Goal: Find specific page/section: Find specific page/section

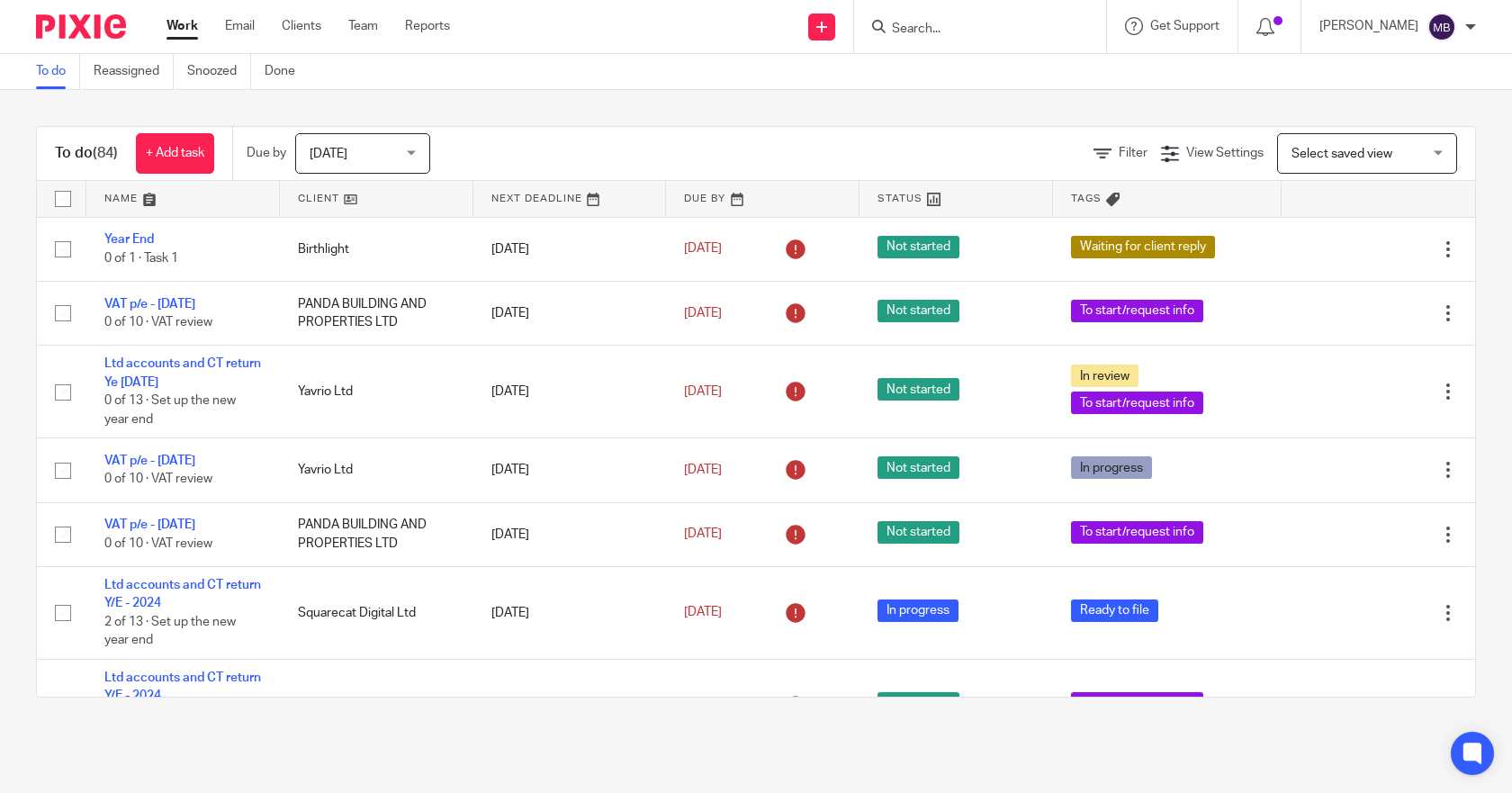
click at [966, 30] on input "Search" at bounding box center [971, 30] width 162 height 16
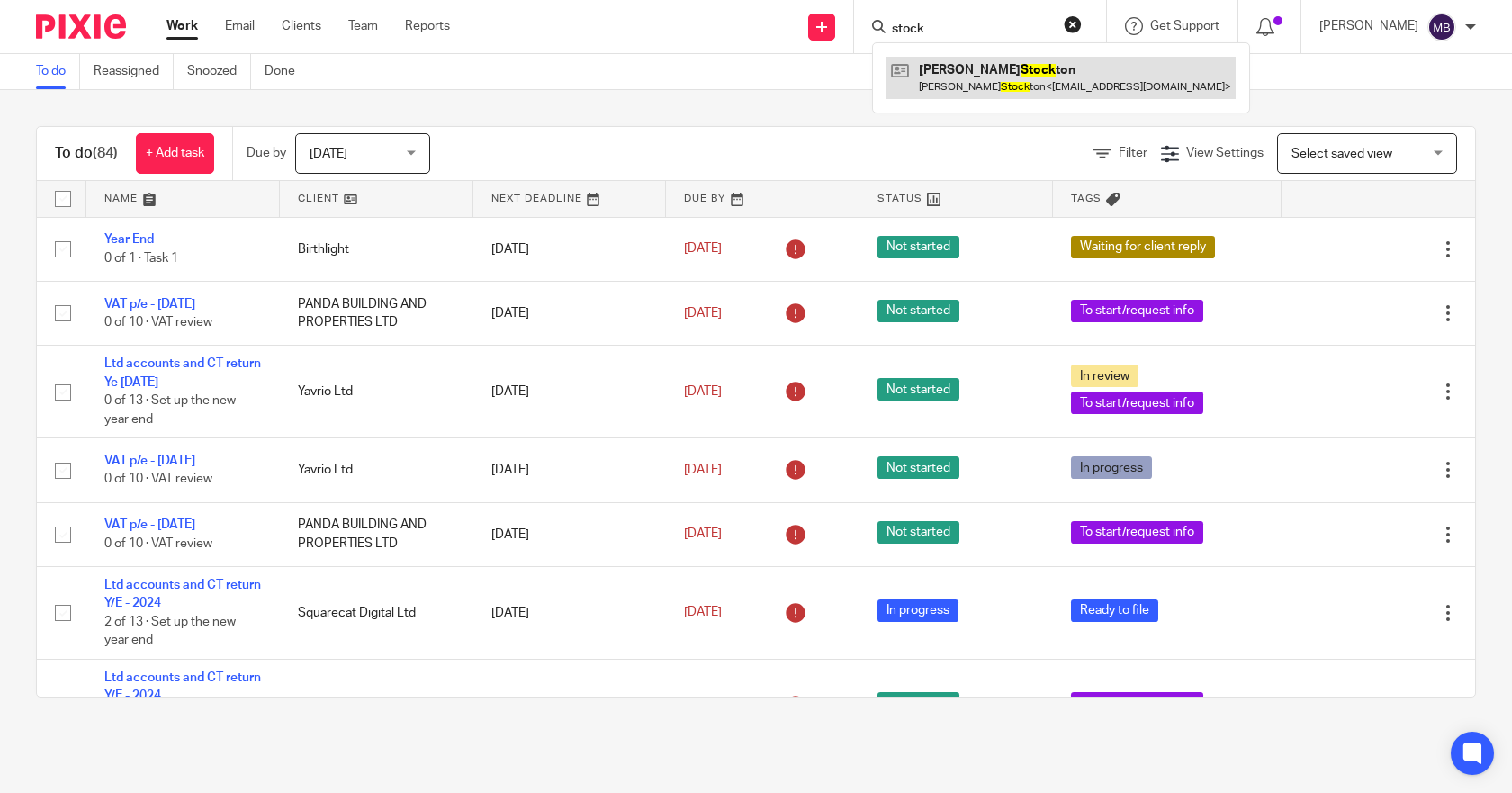
type input "stock"
click at [1056, 71] on link at bounding box center [1061, 76] width 349 height 41
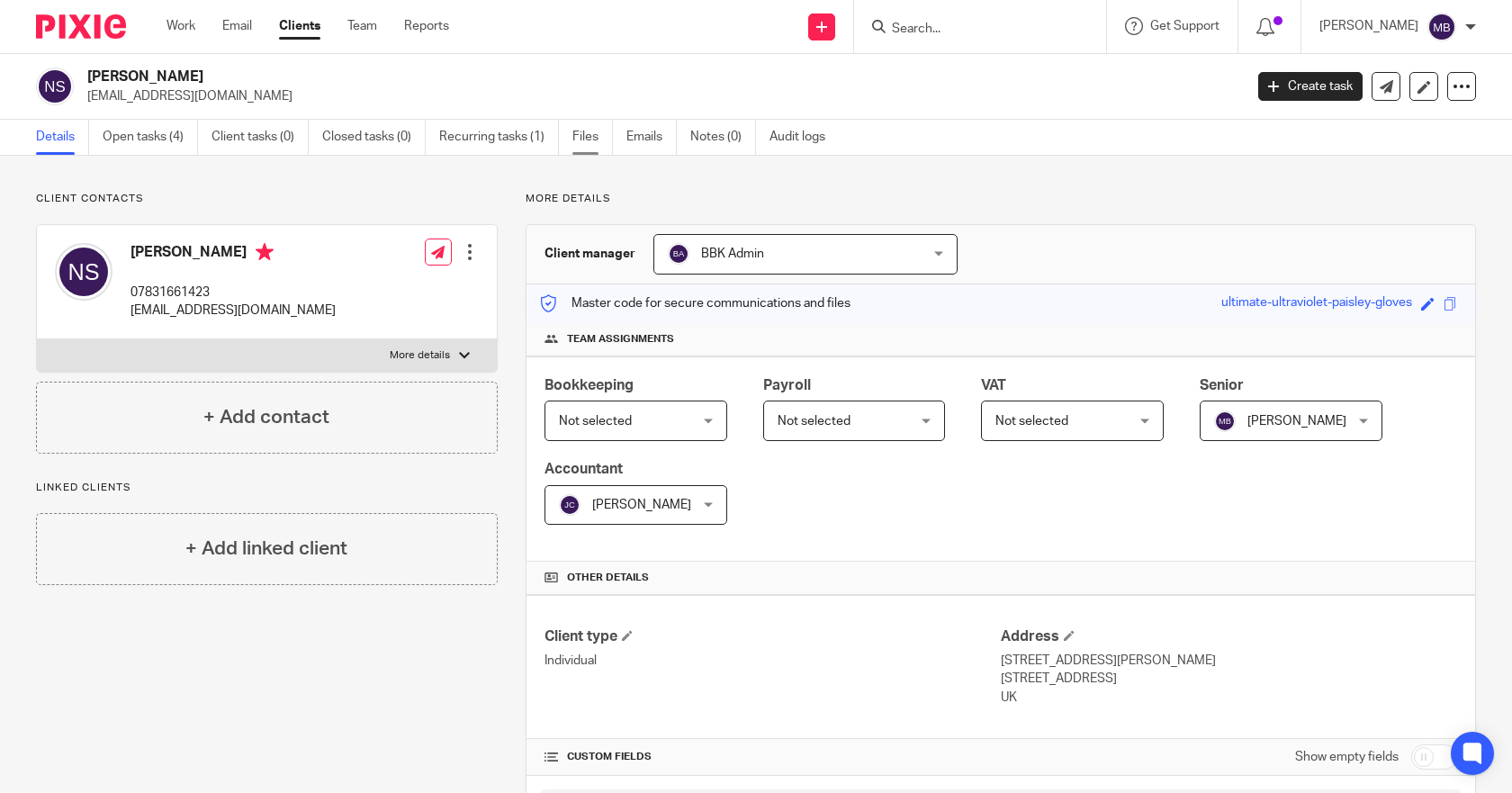
click at [599, 139] on link "Files" at bounding box center [592, 137] width 40 height 35
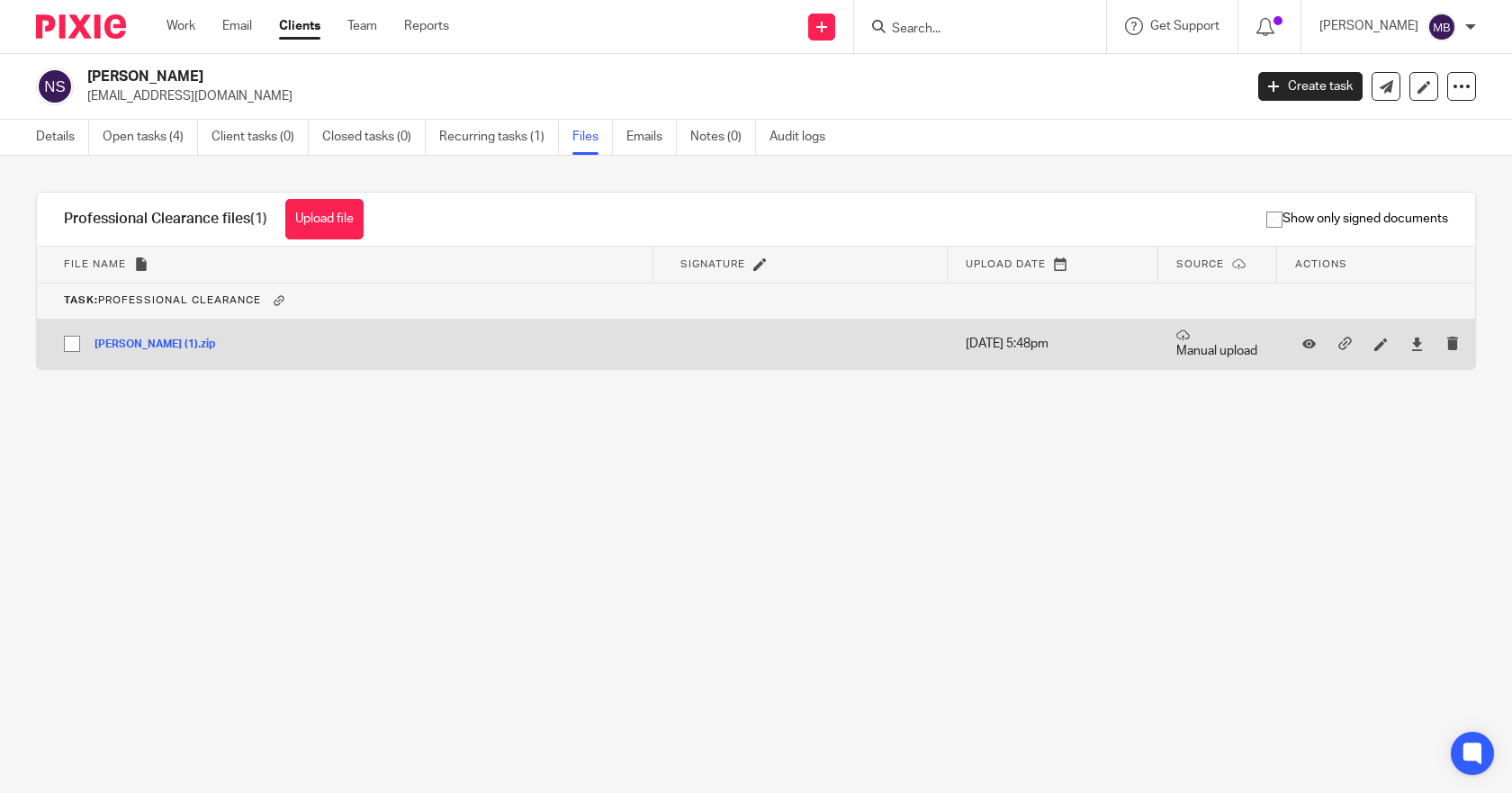
click at [194, 343] on button "Nicola Stockton (1).zip" at bounding box center [161, 344] width 134 height 12
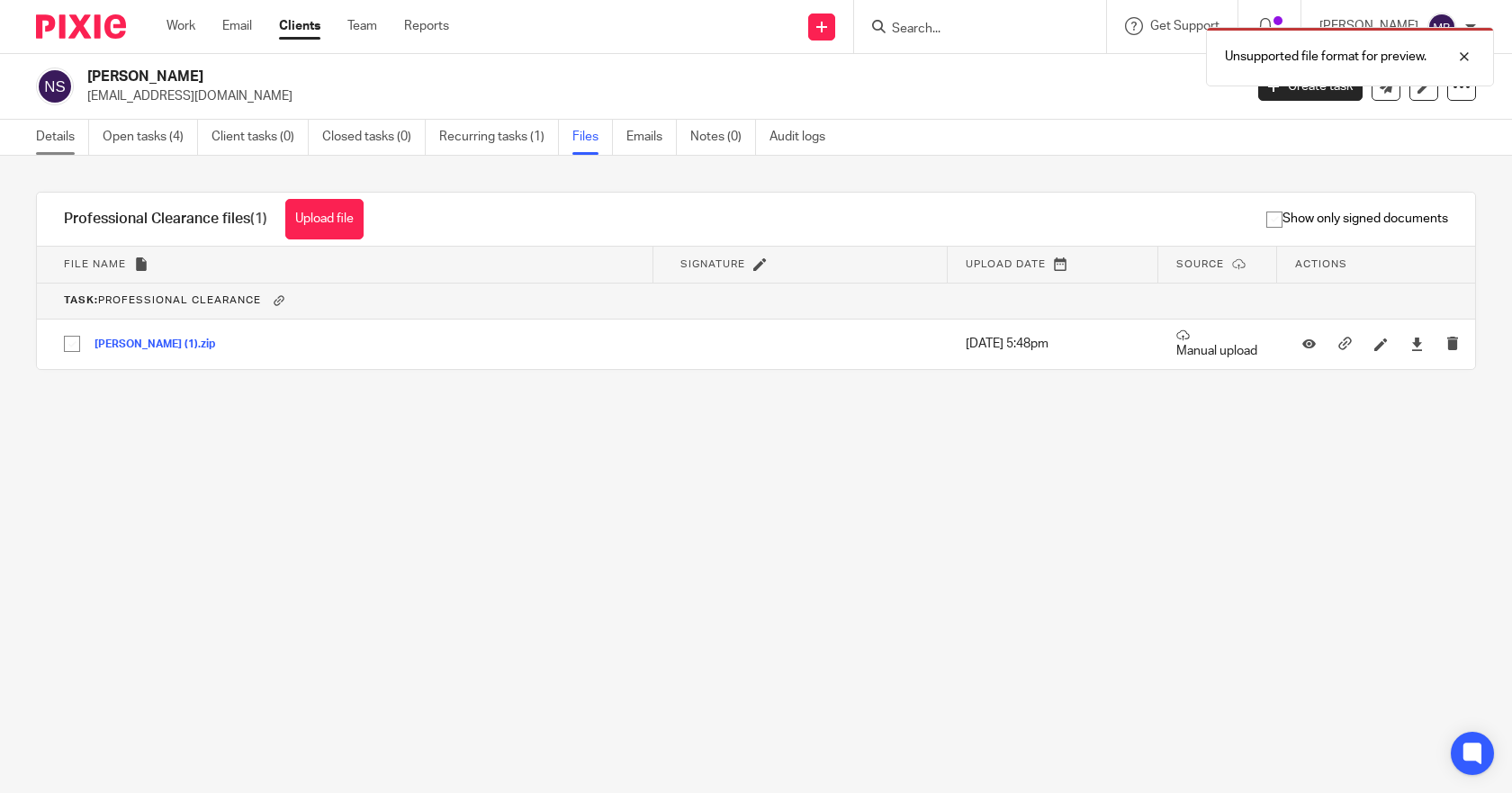
click at [39, 133] on link "Details" at bounding box center [63, 137] width 53 height 35
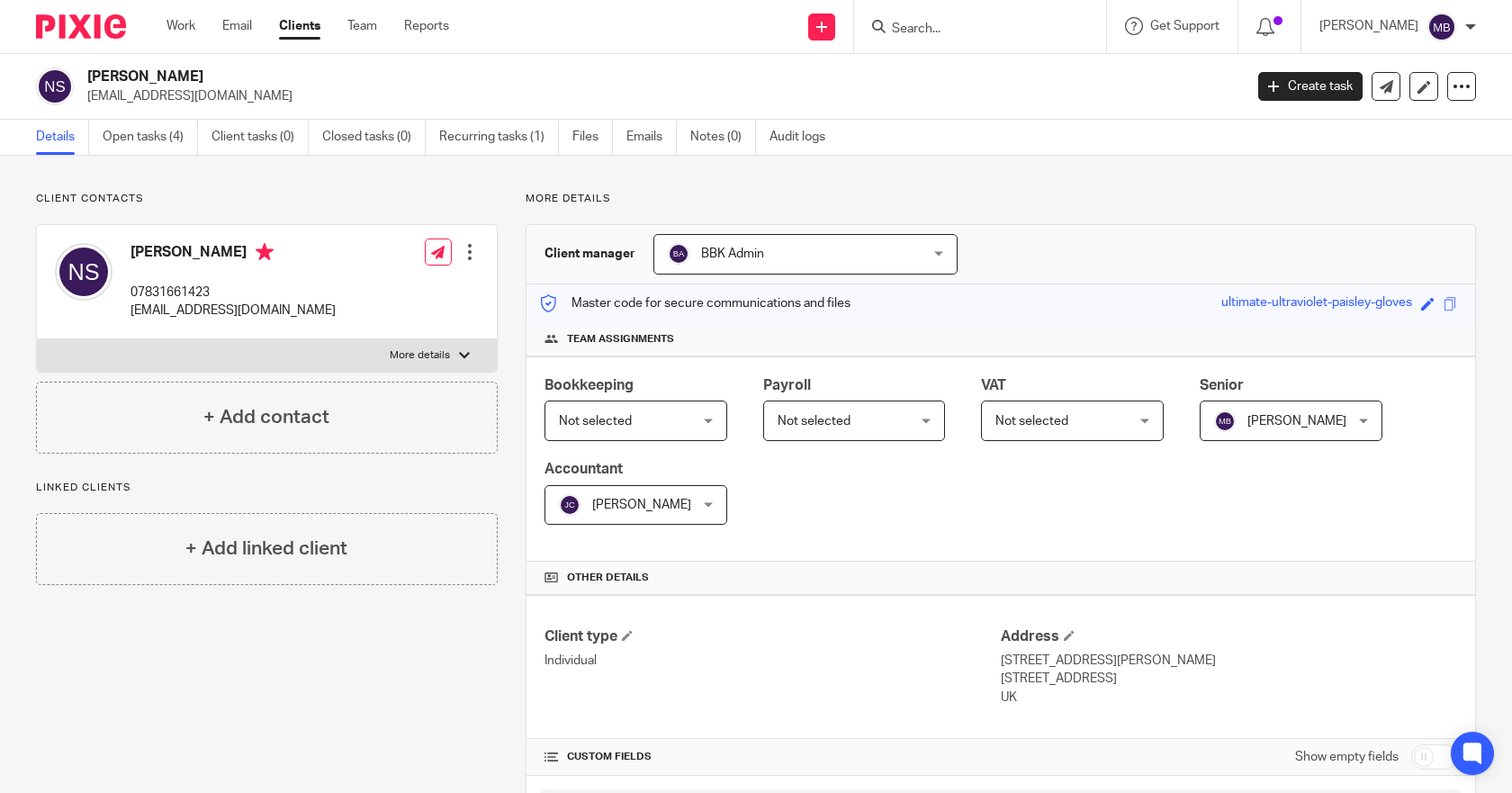
scroll to position [633, 0]
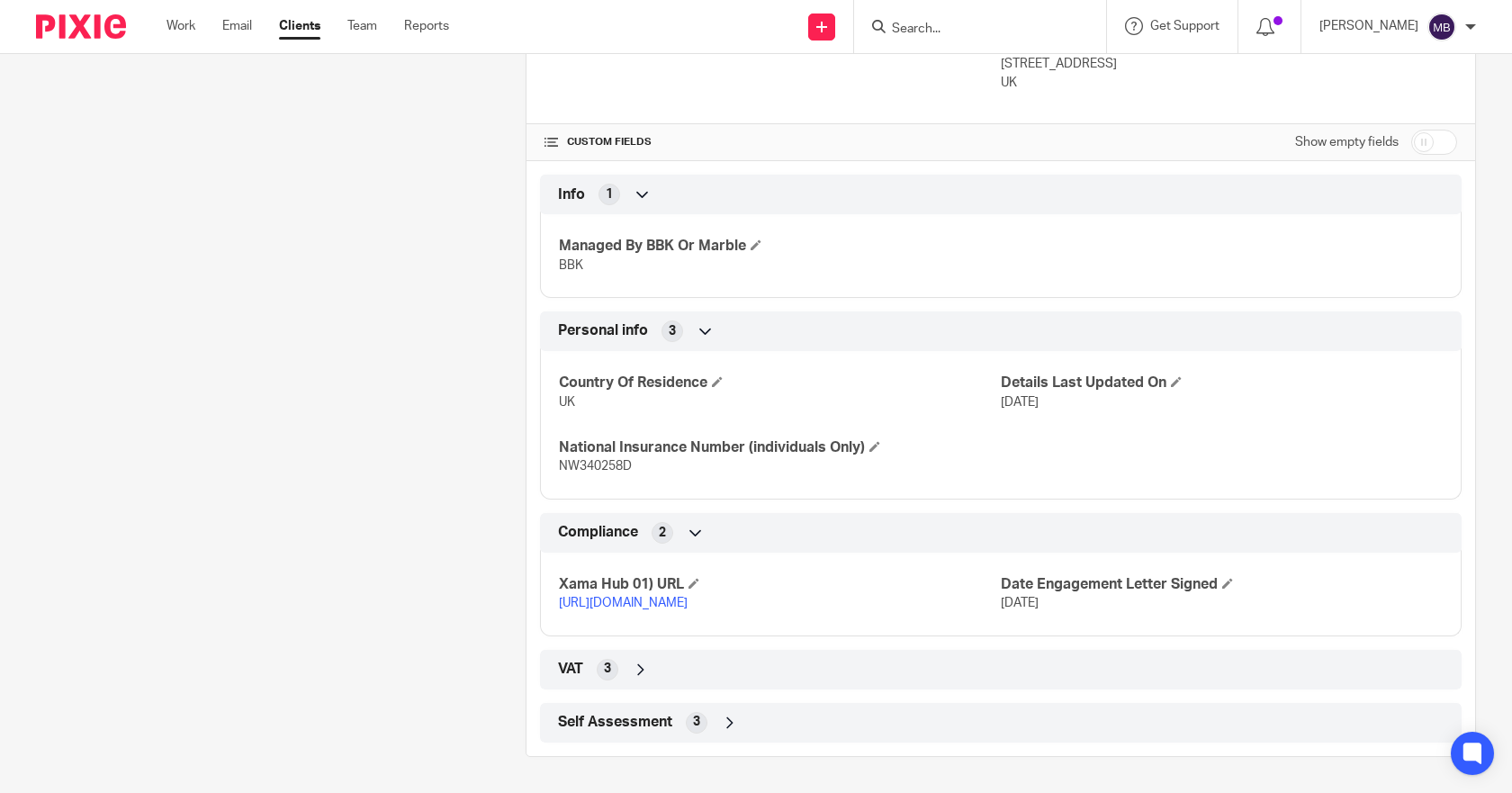
click at [687, 597] on link "[URL][DOMAIN_NAME]" at bounding box center [623, 602] width 129 height 12
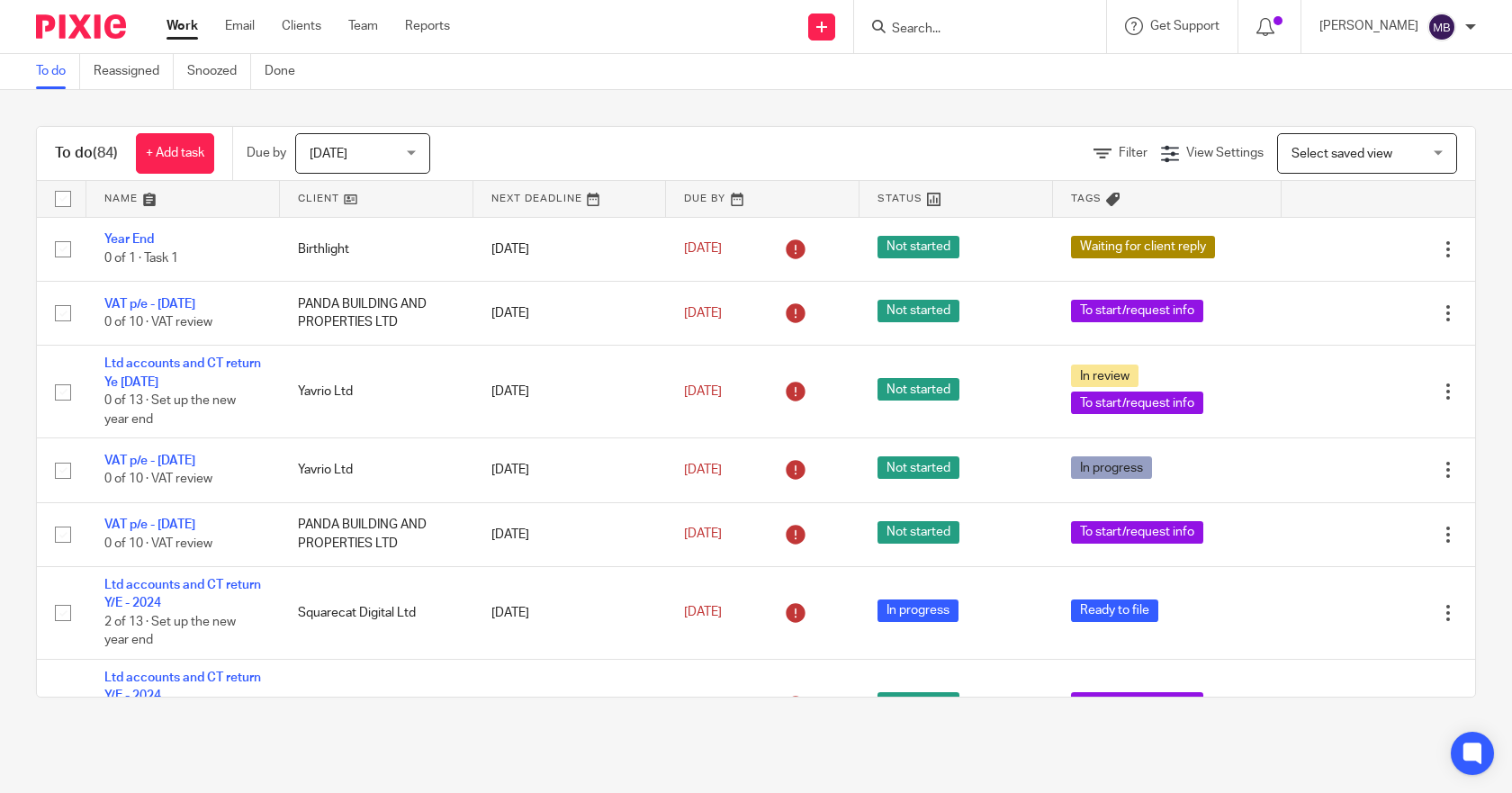
click at [1025, 33] on input "Search" at bounding box center [971, 30] width 162 height 16
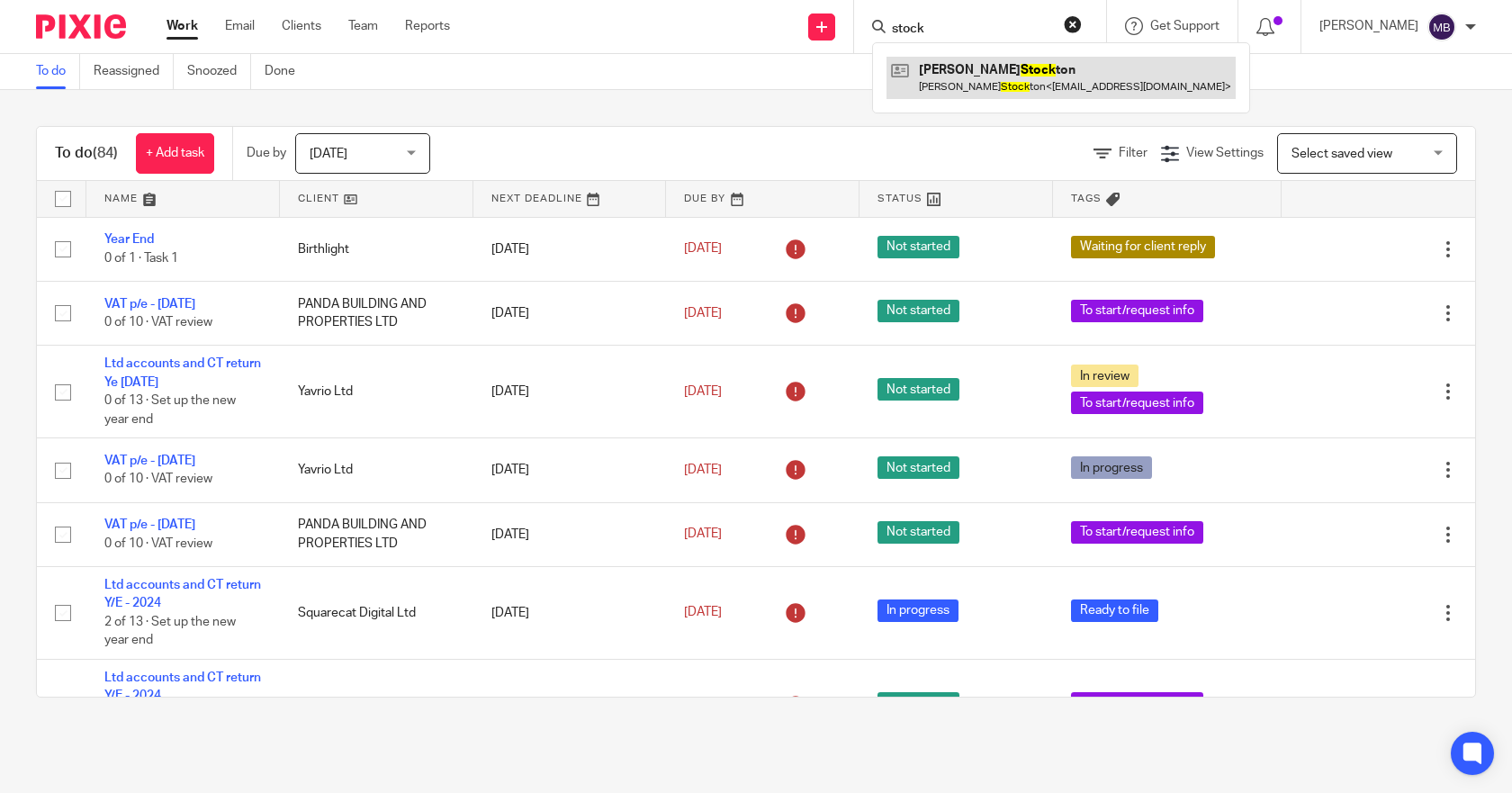
type input "stock"
click at [1022, 65] on link at bounding box center [1061, 76] width 349 height 41
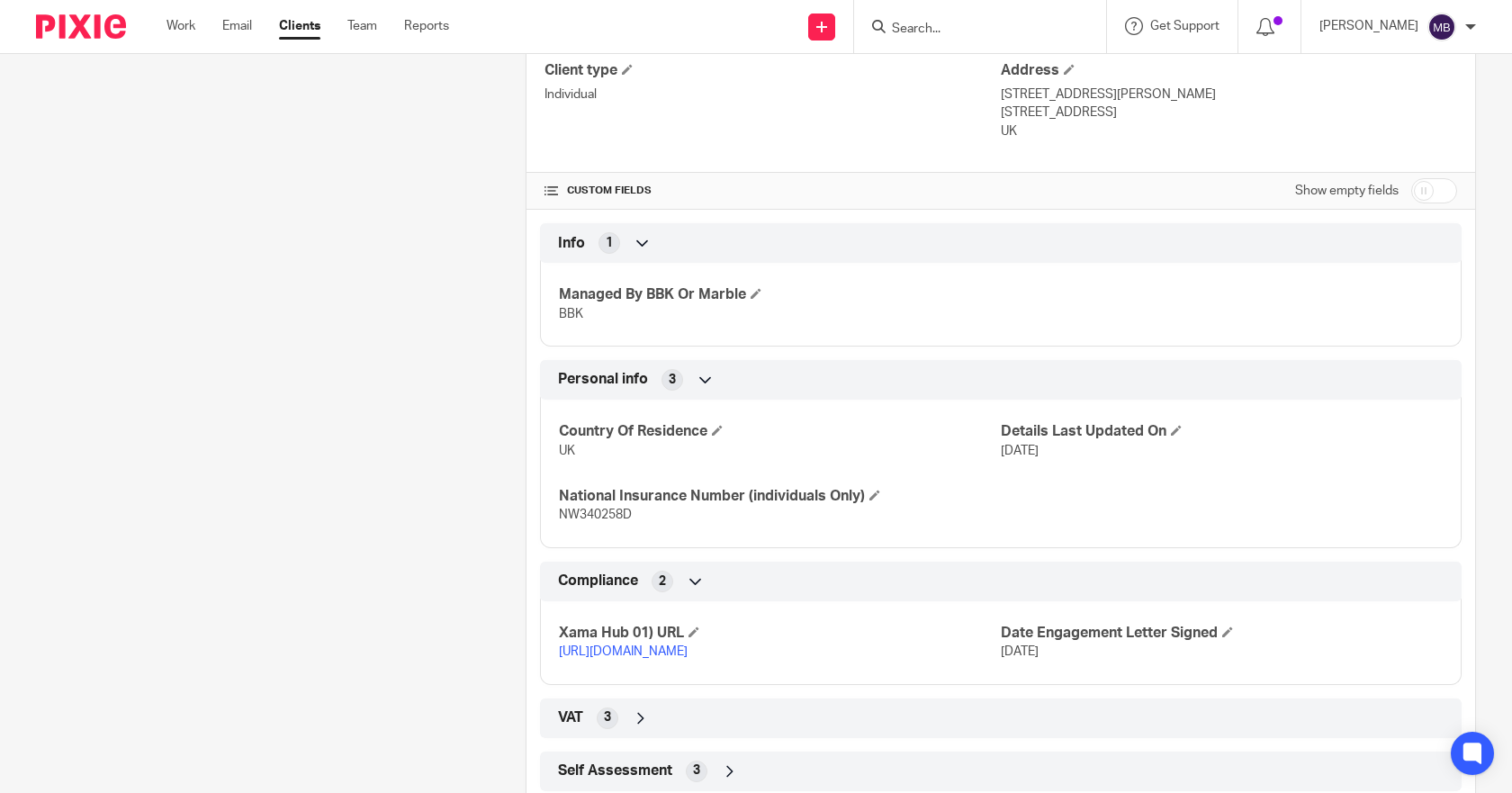
scroll to position [633, 0]
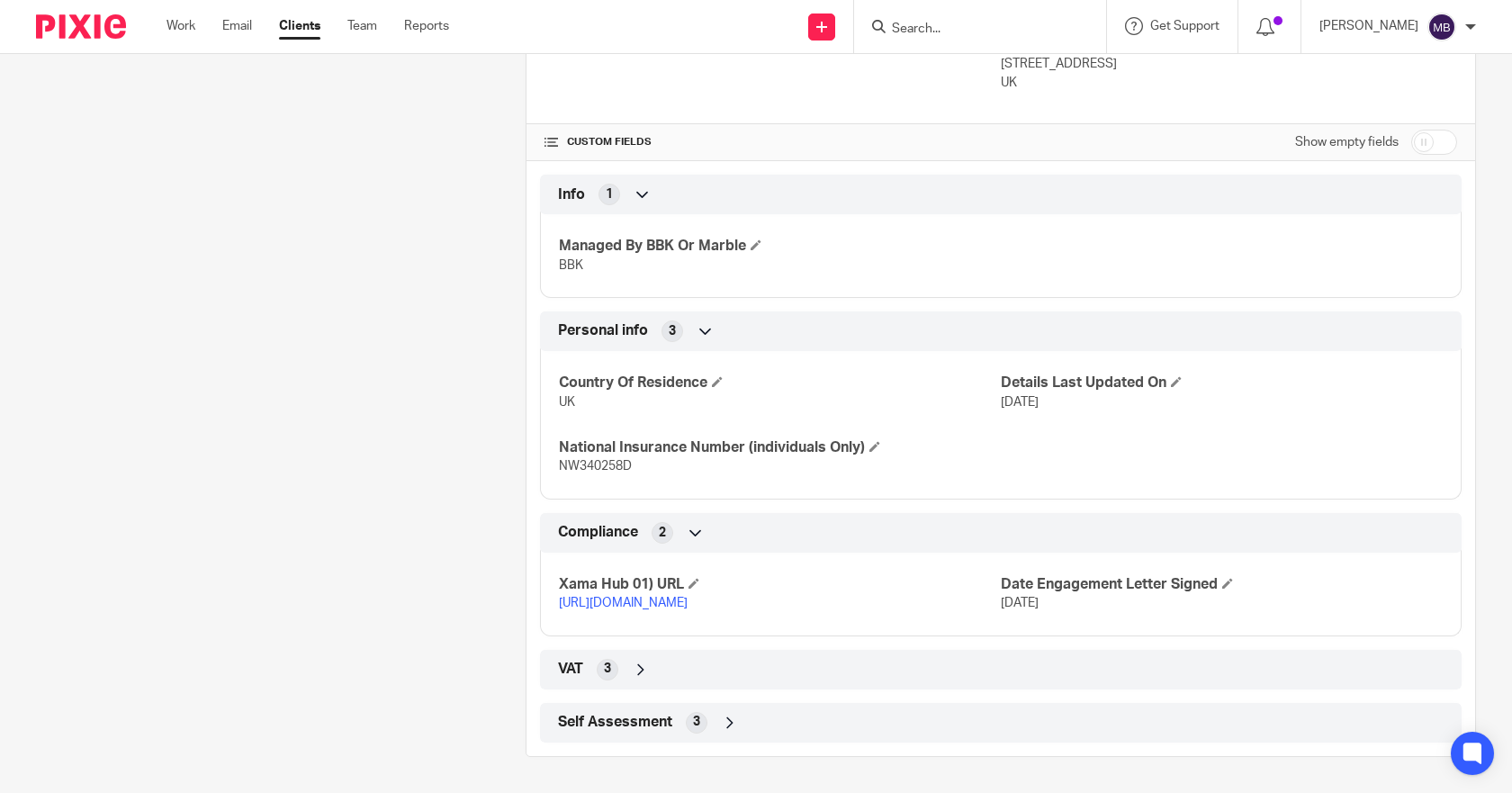
click at [687, 597] on link "[URL][DOMAIN_NAME]" at bounding box center [623, 602] width 129 height 12
